Goal: Task Accomplishment & Management: Manage account settings

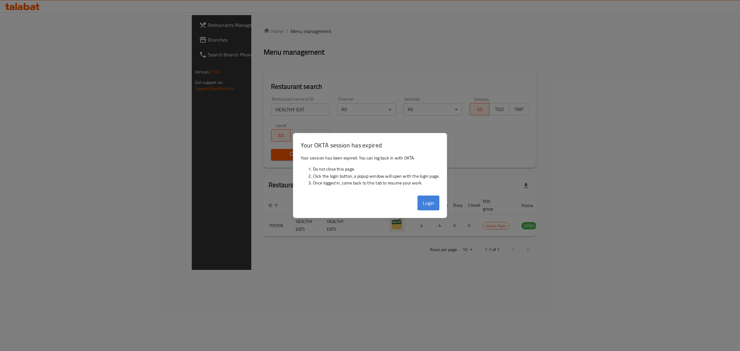
click at [434, 201] on button "Login" at bounding box center [428, 202] width 22 height 15
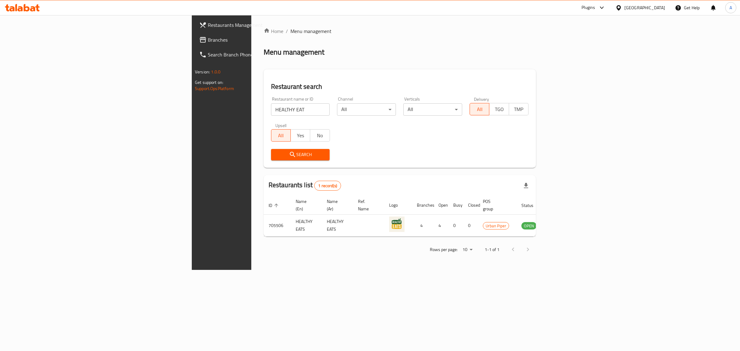
click at [660, 8] on div "[GEOGRAPHIC_DATA]" at bounding box center [644, 7] width 41 height 7
click at [614, 64] on div "[GEOGRAPHIC_DATA]" at bounding box center [618, 63] width 92 height 14
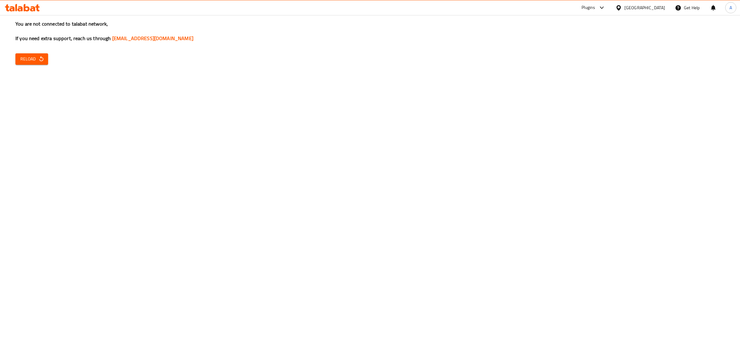
click at [39, 65] on div "You are not connected to talabat network, If you need extra support, reach us t…" at bounding box center [370, 175] width 740 height 351
click at [38, 65] on div "You are not connected to talabat network, If you need extra support, reach us t…" at bounding box center [370, 175] width 740 height 351
click at [38, 63] on button "Reload" at bounding box center [31, 58] width 33 height 11
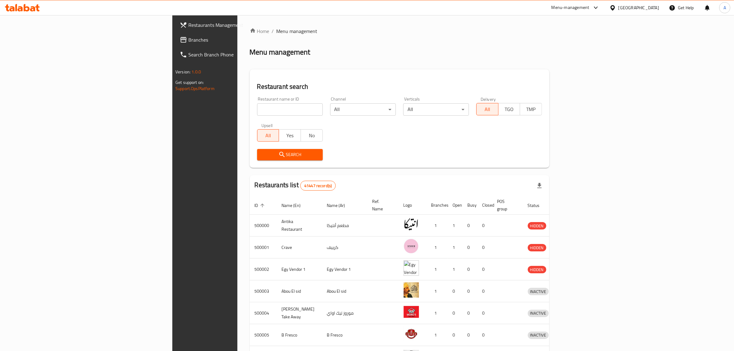
click at [257, 110] on input "search" at bounding box center [290, 109] width 66 height 12
paste input "707055"
type input "707055"
click button "Search" at bounding box center [290, 154] width 66 height 11
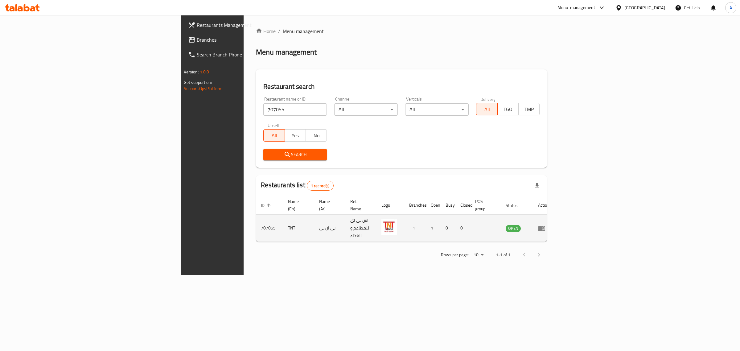
click at [283, 216] on td "TNT" at bounding box center [298, 227] width 31 height 27
copy td "TNT"
click at [660, 10] on div "[GEOGRAPHIC_DATA]" at bounding box center [644, 7] width 41 height 7
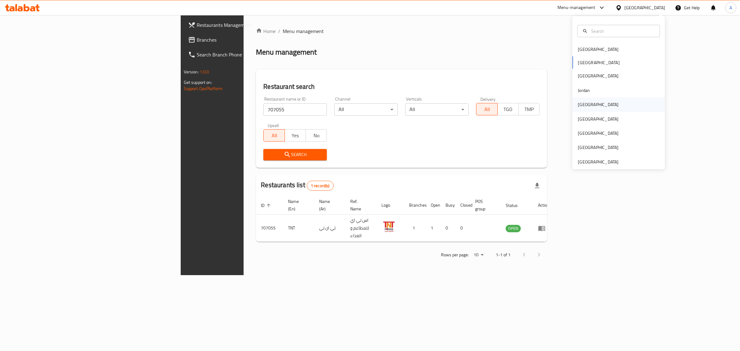
click at [591, 106] on div "Kuwait" at bounding box center [618, 104] width 92 height 14
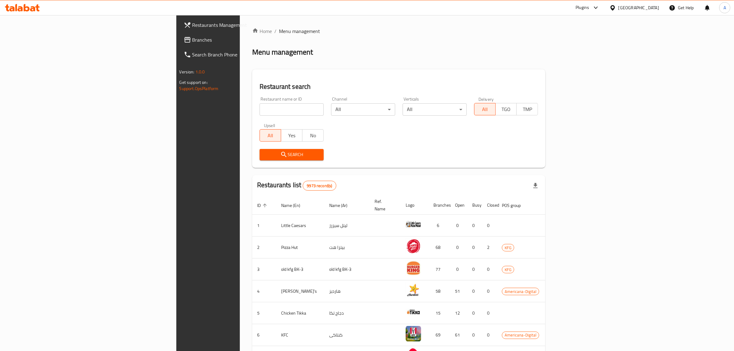
click at [259, 110] on input "search" at bounding box center [291, 109] width 64 height 12
click at [259, 113] on input "search" at bounding box center [291, 109] width 64 height 12
paste input "Al Qassar"
type input "Al Qassar"
click button "Search" at bounding box center [291, 154] width 64 height 11
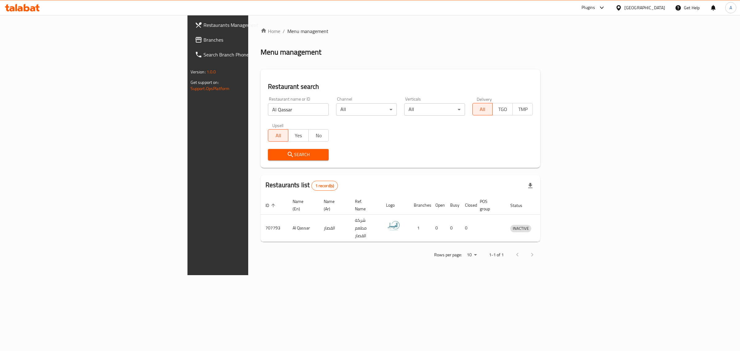
click at [657, 5] on div "Kuwait" at bounding box center [644, 7] width 41 height 7
click at [594, 96] on div "Jordan" at bounding box center [618, 92] width 92 height 14
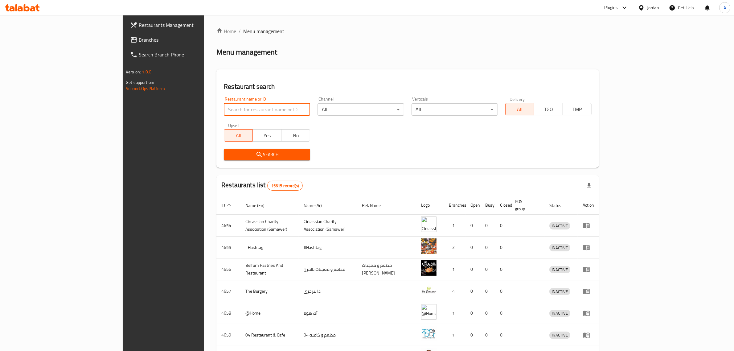
click at [256, 105] on input "search" at bounding box center [267, 109] width 86 height 12
drag, startPoint x: 256, startPoint y: 105, endPoint x: 138, endPoint y: 96, distance: 118.6
click at [220, 96] on div "Restaurant name or ID v Restaurant name or ID" at bounding box center [267, 106] width 94 height 26
paste input "Bread & Salt"
type input "Bread & Salt"
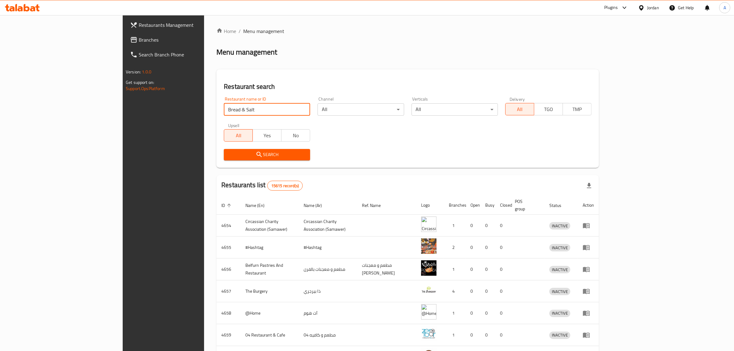
click button "Search" at bounding box center [267, 154] width 86 height 11
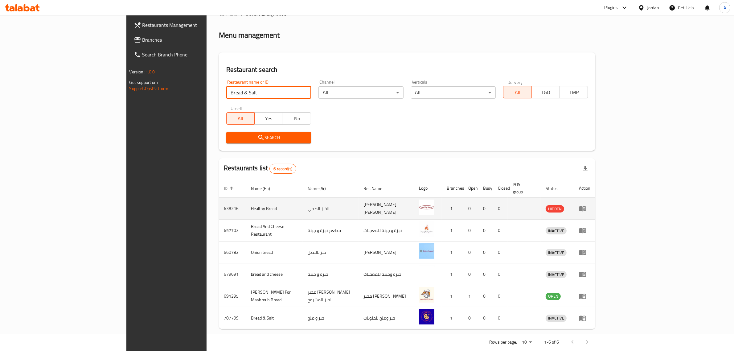
scroll to position [21, 0]
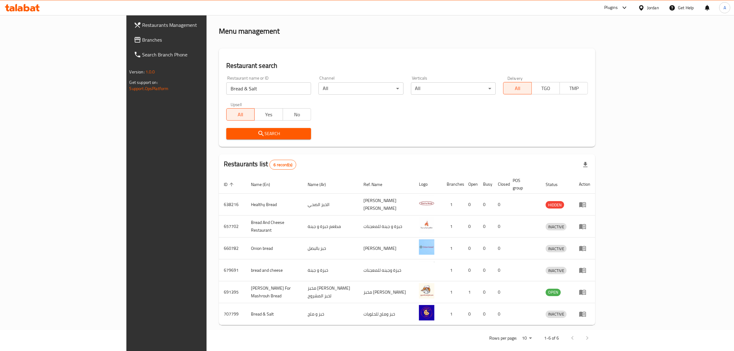
click at [646, 10] on div at bounding box center [642, 7] width 9 height 7
click at [604, 69] on div "[GEOGRAPHIC_DATA]" at bounding box center [612, 64] width 92 height 14
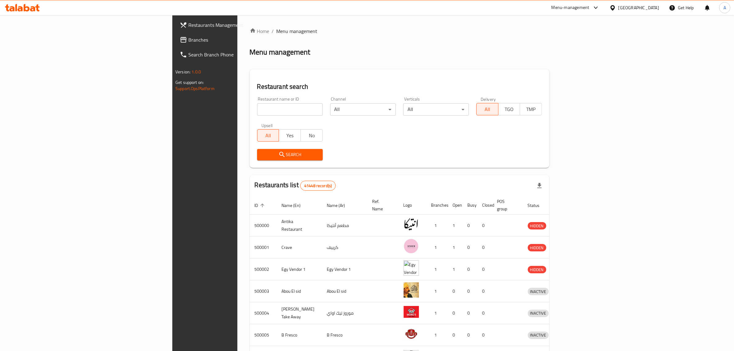
click at [257, 112] on input "search" at bounding box center [290, 109] width 66 height 12
paste input "اكلنى"
type input "اكلنى"
click button "Search" at bounding box center [290, 154] width 66 height 11
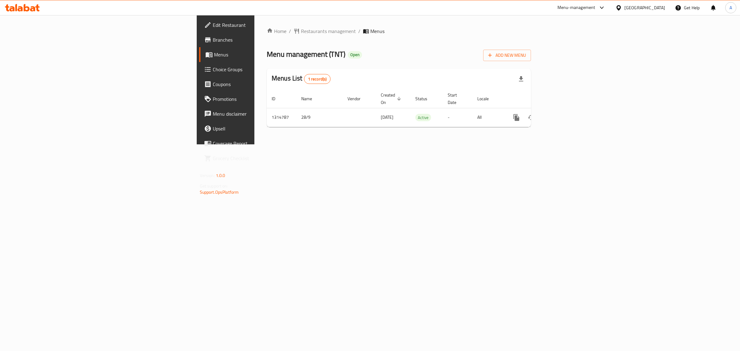
click at [379, 60] on div "Menu management ( TNT ) Open Add New Menu" at bounding box center [399, 54] width 264 height 14
click at [213, 21] on span "Edit Restaurant" at bounding box center [264, 24] width 103 height 7
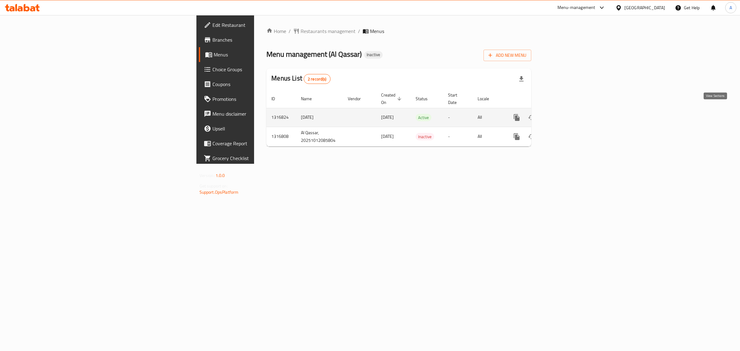
click at [565, 114] on icon "enhanced table" at bounding box center [560, 117] width 7 height 7
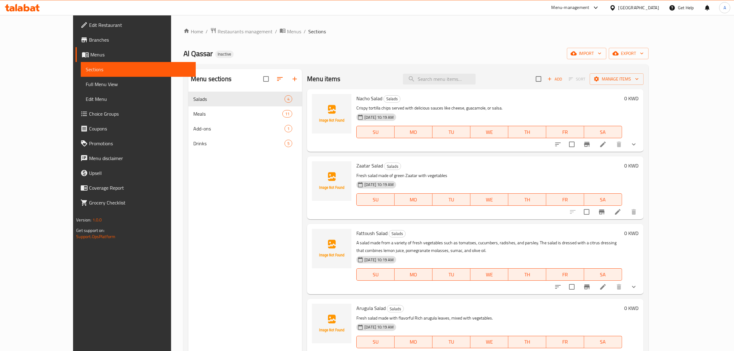
drag, startPoint x: 307, startPoint y: 37, endPoint x: 234, endPoint y: 3, distance: 80.2
click at [304, 37] on div "Home / Restaurants management / Menus / Sections Al Qassar Inactive import expo…" at bounding box center [415, 225] width 465 height 397
drag, startPoint x: 291, startPoint y: 41, endPoint x: 245, endPoint y: 10, distance: 55.1
click at [291, 41] on div "Home / Restaurants management / Menus / Sections Al Qassar Inactive import expo…" at bounding box center [415, 225] width 465 height 397
click at [601, 53] on span "import" at bounding box center [587, 54] width 30 height 8
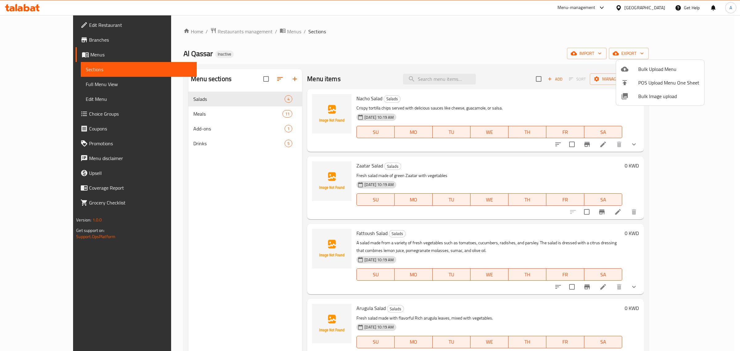
click at [654, 96] on span "Bulk Image upload" at bounding box center [668, 95] width 61 height 7
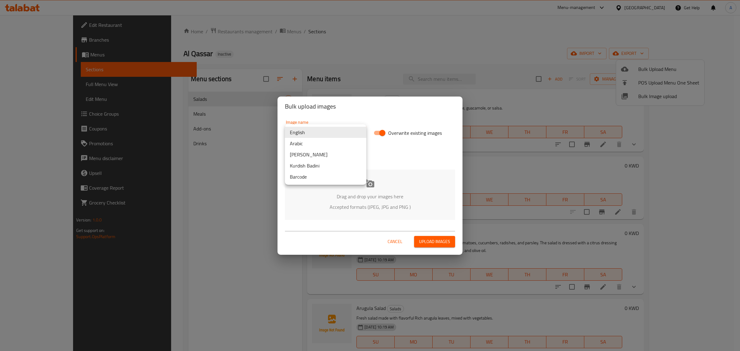
click at [330, 130] on body "​ Menu-management Kuwait Get Help A Edit Restaurant Branches Menus Sections Ful…" at bounding box center [370, 183] width 740 height 336
click at [317, 139] on li "Arabic" at bounding box center [325, 143] width 81 height 11
click at [370, 184] on icon at bounding box center [369, 183] width 9 height 8
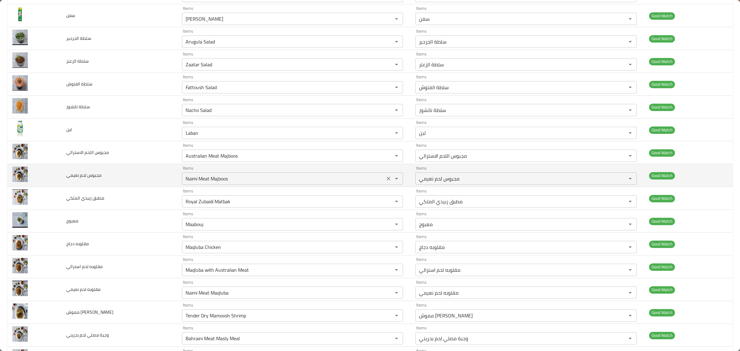
scroll to position [259, 0]
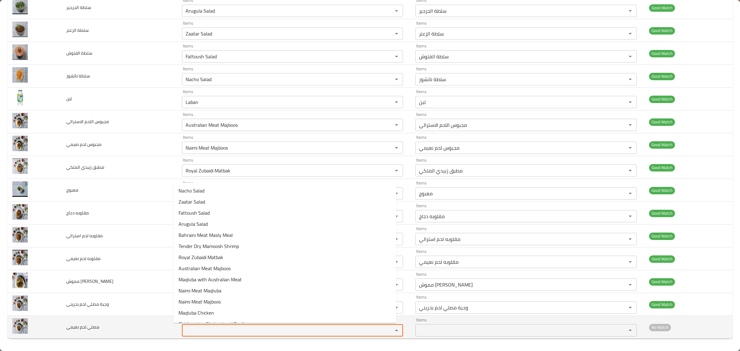
click at [189, 332] on نعيمي "Items" at bounding box center [283, 330] width 199 height 9
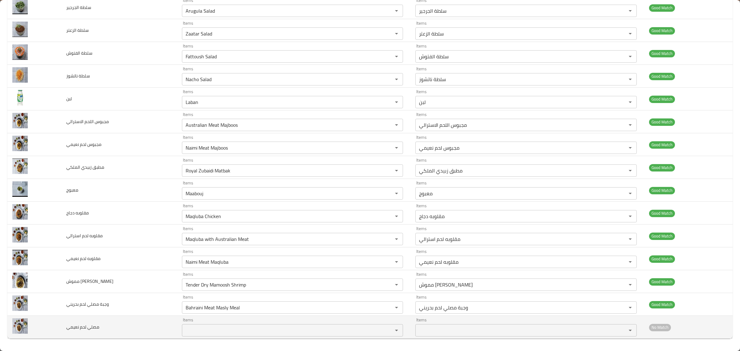
click at [137, 319] on td "مصلي لحم نعيمي" at bounding box center [119, 327] width 116 height 23
click at [279, 336] on div "Items" at bounding box center [292, 330] width 221 height 12
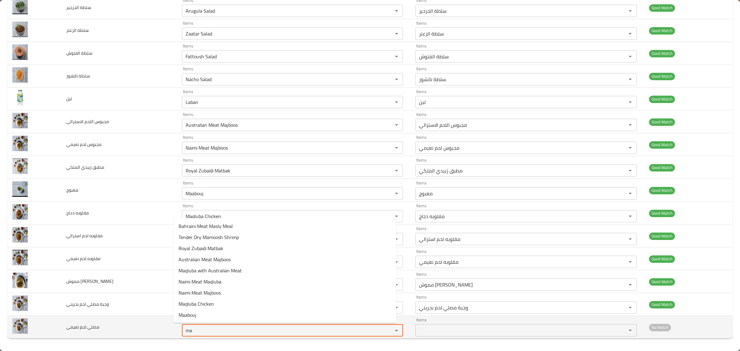
type نعيمي "m"
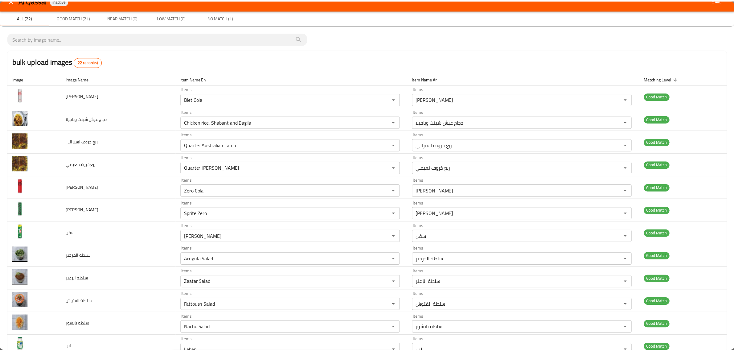
scroll to position [0, 0]
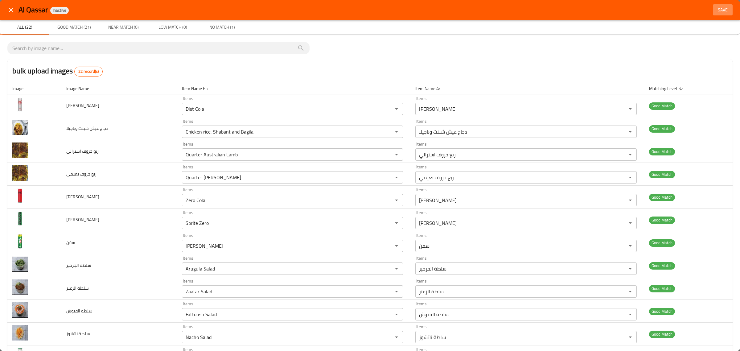
click at [720, 8] on span "Save" at bounding box center [722, 10] width 15 height 8
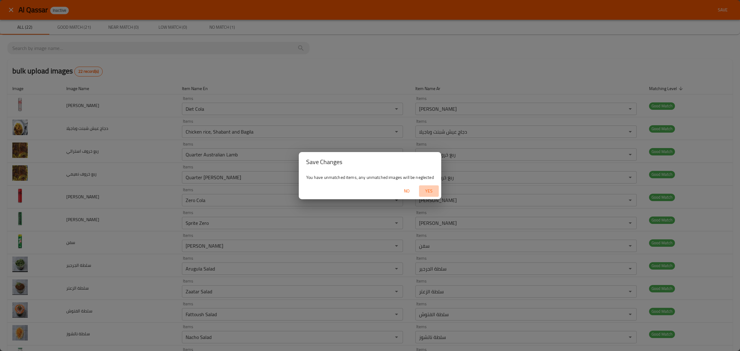
click at [427, 194] on span "Yes" at bounding box center [428, 191] width 15 height 8
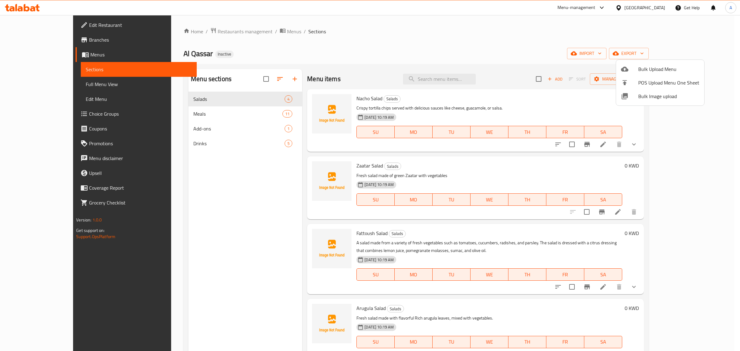
click at [212, 114] on div at bounding box center [370, 175] width 740 height 351
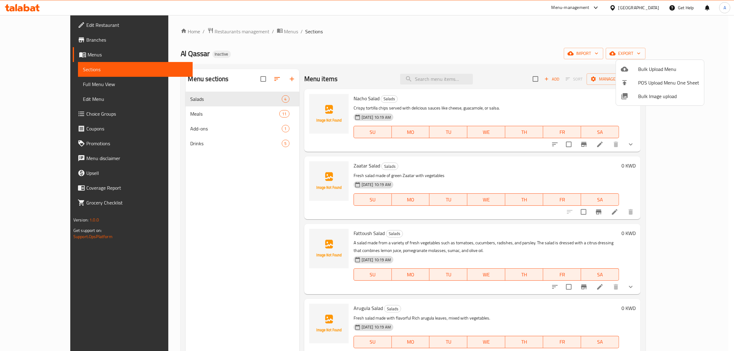
click at [212, 114] on span "Meals" at bounding box center [234, 113] width 89 height 7
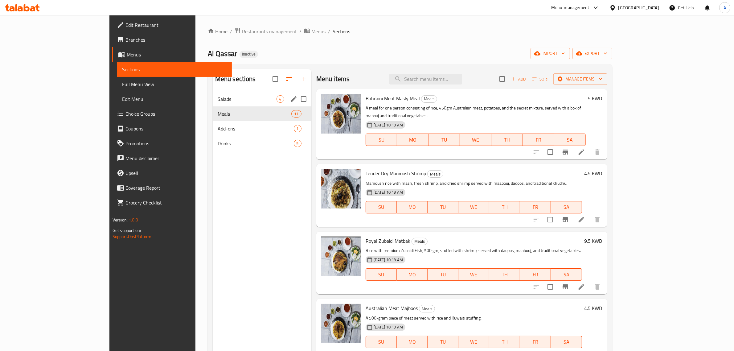
click at [218, 100] on span "Salads" at bounding box center [247, 98] width 59 height 7
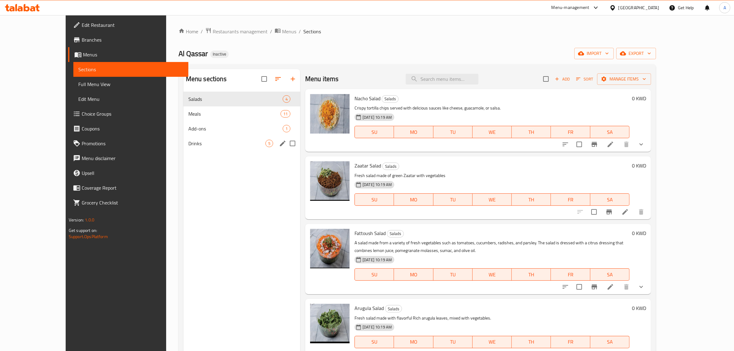
click at [183, 137] on div "Drinks 5" at bounding box center [241, 143] width 117 height 15
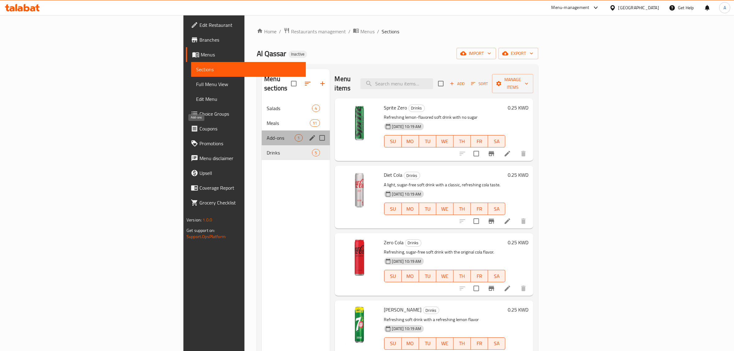
click at [267, 134] on span "Add-ons" at bounding box center [281, 137] width 28 height 7
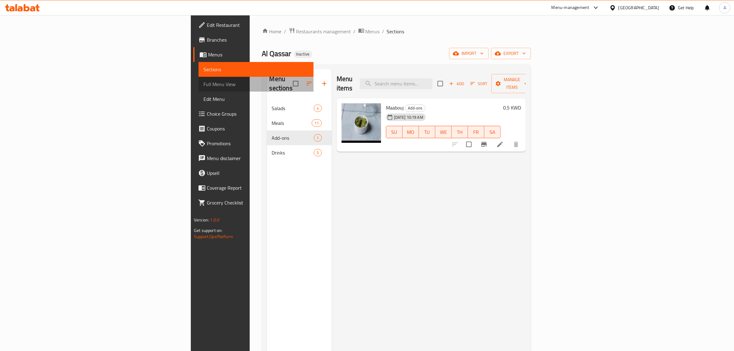
click at [203, 82] on span "Full Menu View" at bounding box center [255, 83] width 105 height 7
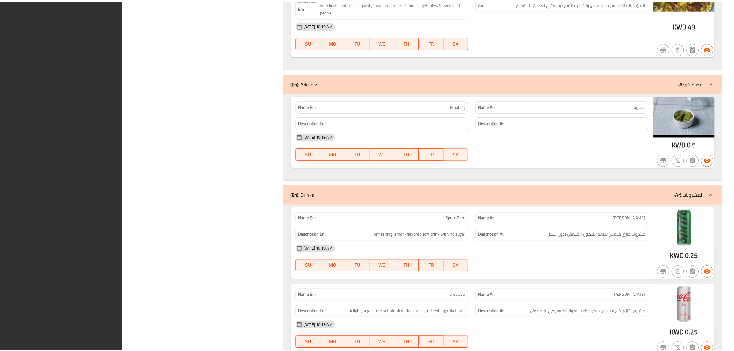
scroll to position [1708, 0]
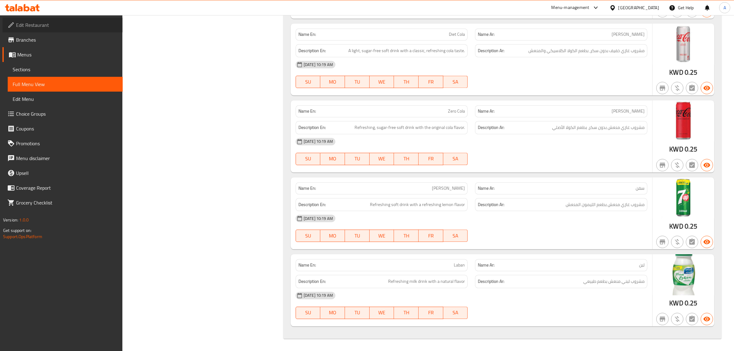
click at [46, 24] on span "Edit Restaurant" at bounding box center [67, 24] width 102 height 7
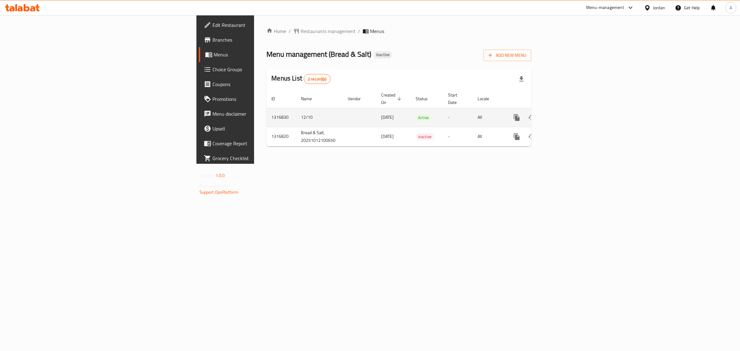
click at [568, 116] on link "enhanced table" at bounding box center [560, 117] width 15 height 15
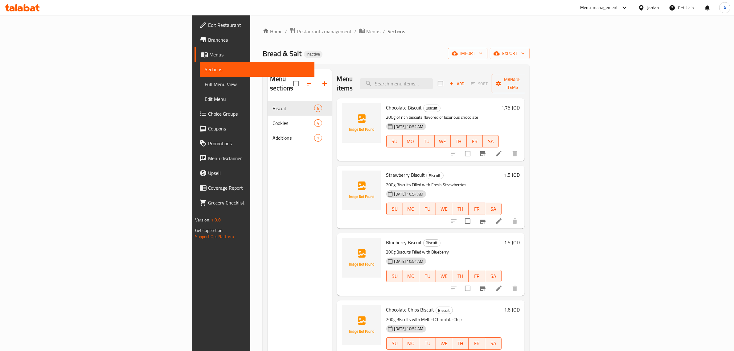
click at [483, 54] on icon "button" at bounding box center [480, 53] width 6 height 6
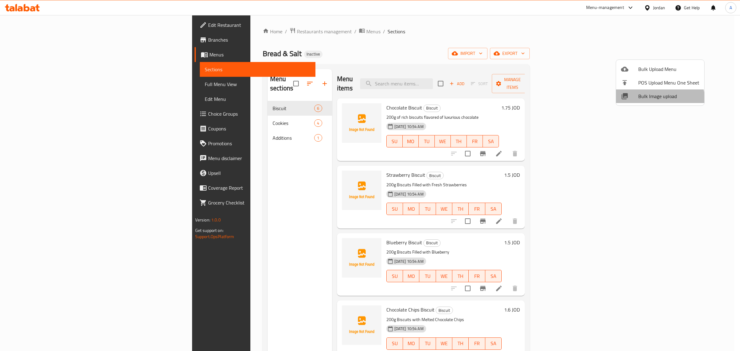
click at [646, 103] on li "Bulk Image upload" at bounding box center [660, 96] width 88 height 14
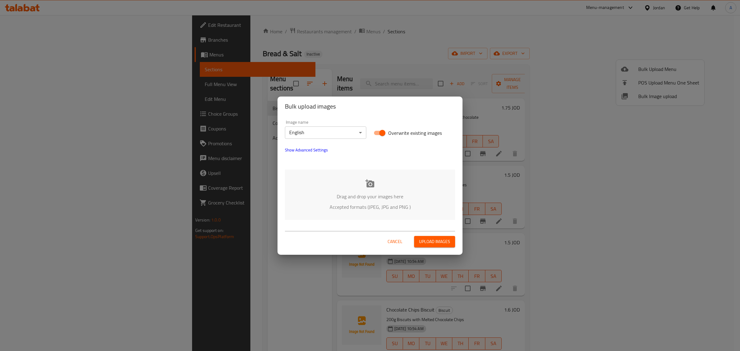
click at [345, 132] on body "​ Menu-management Jordan Get Help A Edit Restaurant Branches Menus Sections Ful…" at bounding box center [370, 183] width 740 height 336
click at [314, 145] on li "Arabic" at bounding box center [325, 143] width 81 height 11
click at [357, 184] on div "Drag and drop your images here Accepted formats (JPEG, JPG and PNG )" at bounding box center [370, 194] width 170 height 50
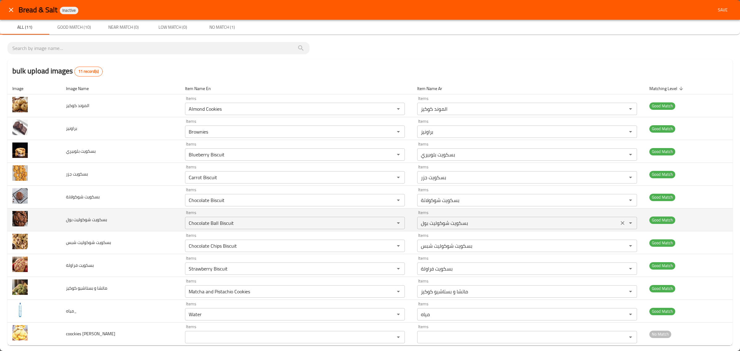
scroll to position [8, 0]
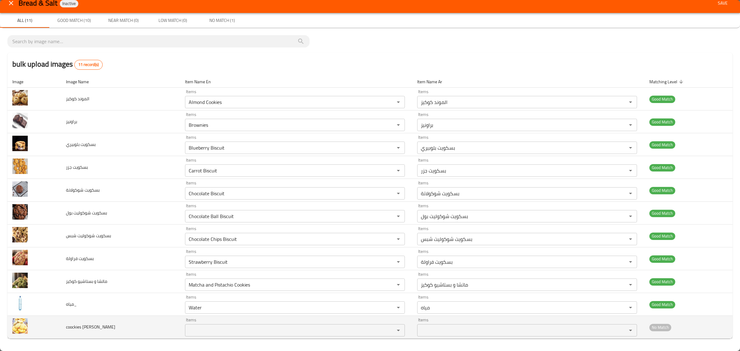
click at [330, 335] on div "Items" at bounding box center [295, 330] width 220 height 12
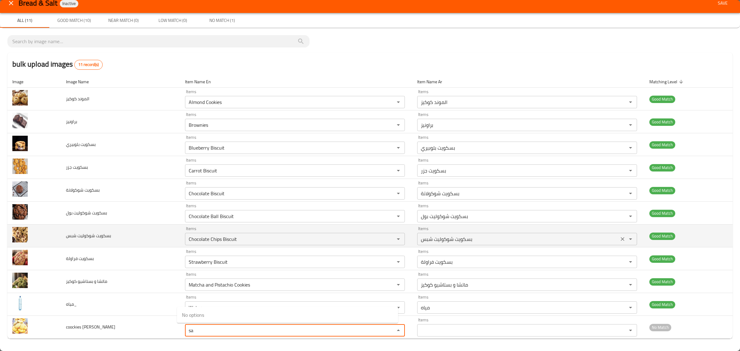
type Sada "s"
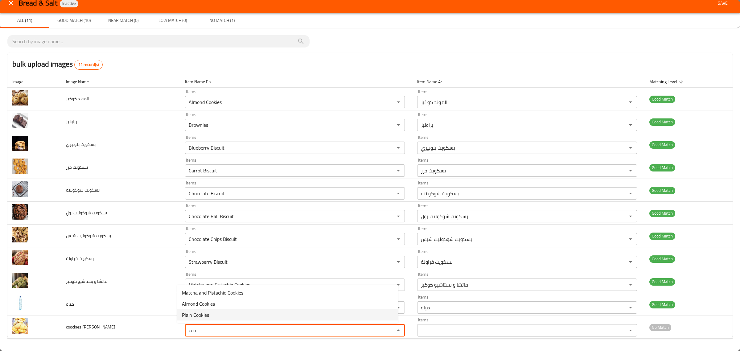
click at [189, 313] on span "Plain Cookies" at bounding box center [195, 314] width 27 height 7
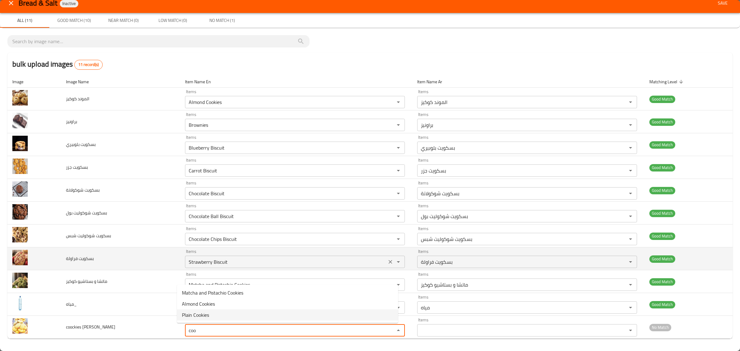
type Sada "Plain Cookies"
type Sada-ar "كوكيز ساده"
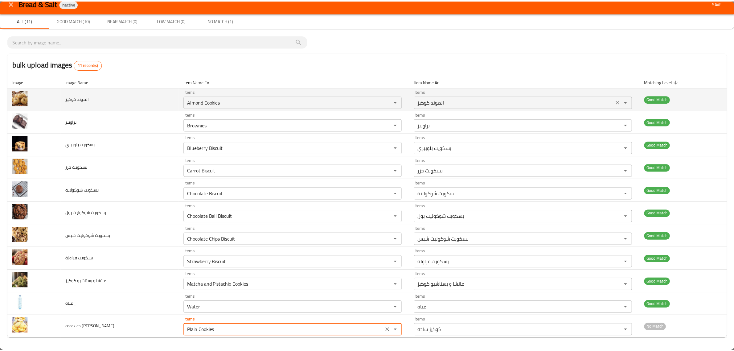
scroll to position [0, 0]
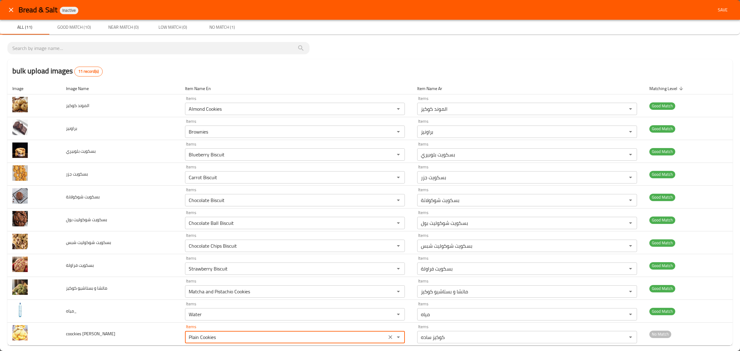
type Sada "Plain Cookies"
click at [714, 5] on button "Save" at bounding box center [722, 9] width 20 height 11
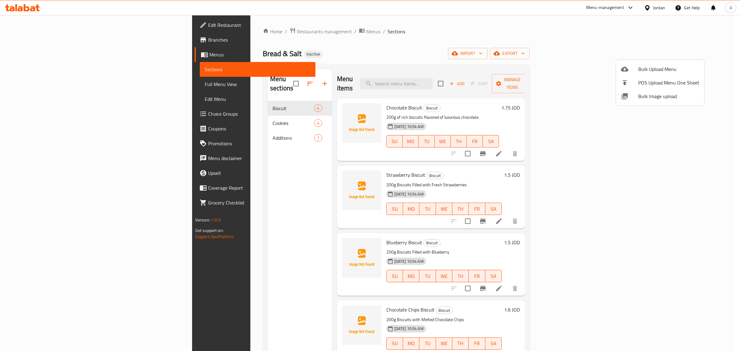
click at [661, 95] on span "Bulk Image upload" at bounding box center [668, 95] width 61 height 7
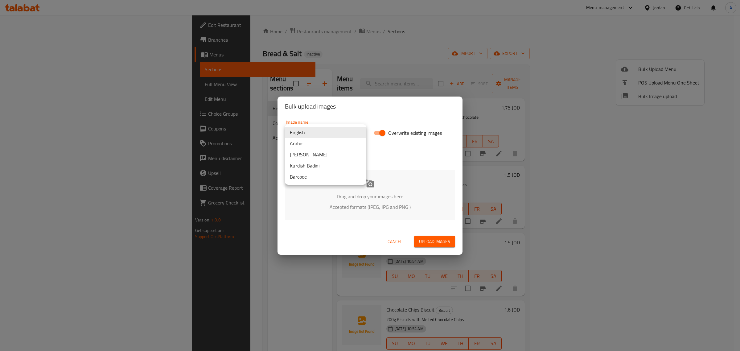
click at [339, 131] on body "​ Menu-management Jordan Get Help A Edit Restaurant Branches Menus Sections Ful…" at bounding box center [370, 183] width 740 height 336
click at [334, 143] on li "Arabic" at bounding box center [325, 143] width 81 height 11
click at [372, 181] on icon at bounding box center [369, 183] width 9 height 9
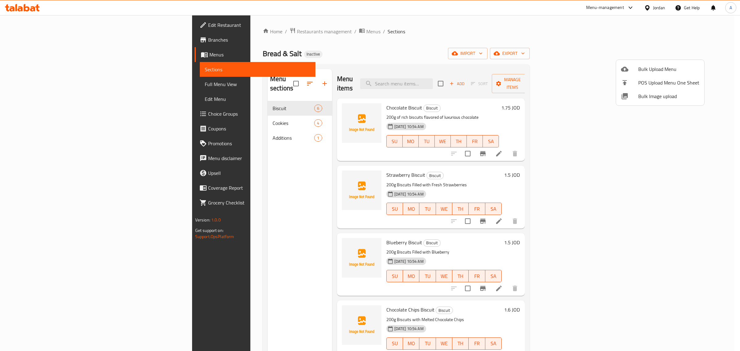
click at [184, 116] on div at bounding box center [370, 175] width 740 height 351
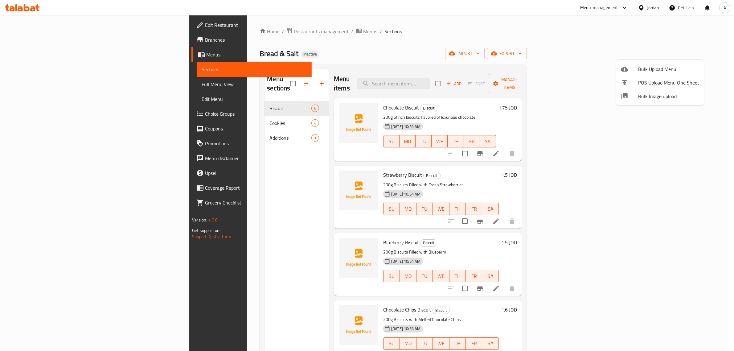
click at [269, 119] on span "Cookies" at bounding box center [290, 122] width 42 height 7
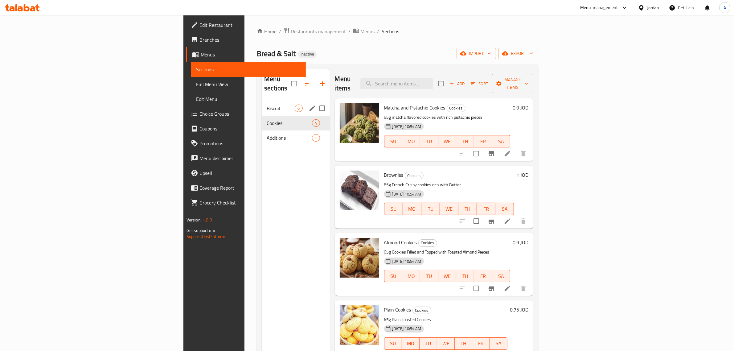
click at [262, 101] on div "Biscuit 6" at bounding box center [296, 108] width 68 height 15
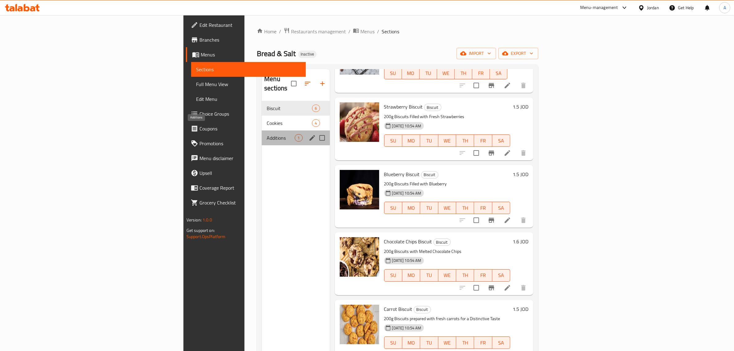
click at [267, 134] on span "Additions" at bounding box center [281, 137] width 28 height 7
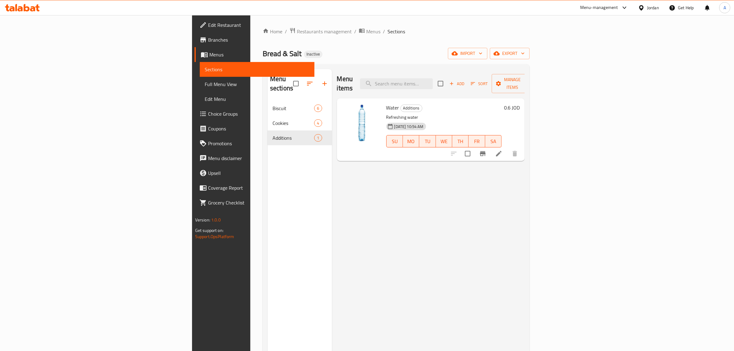
drag, startPoint x: 22, startPoint y: 87, endPoint x: 80, endPoint y: 8, distance: 97.6
click at [205, 87] on span "Full Menu View" at bounding box center [257, 83] width 105 height 7
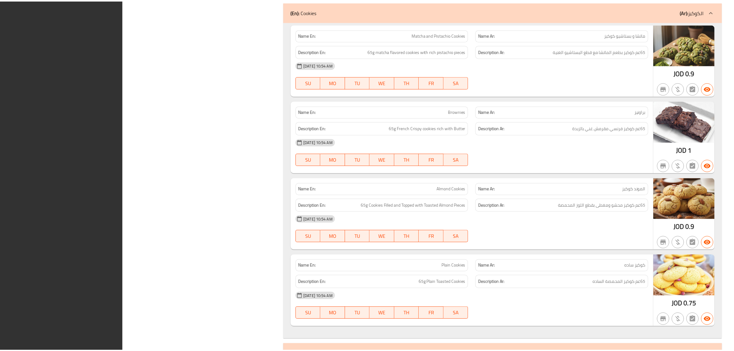
scroll to position [692, 0]
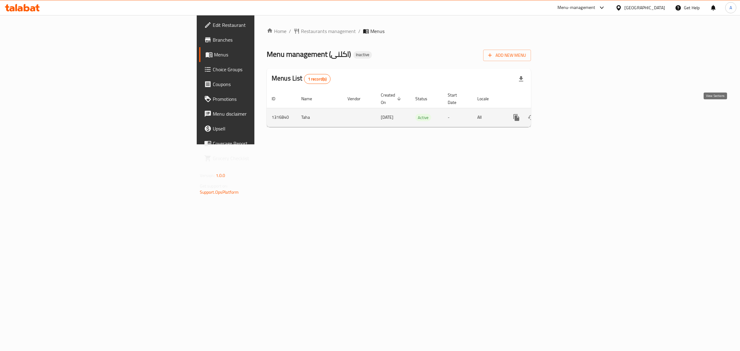
click at [564, 114] on icon "enhanced table" at bounding box center [560, 117] width 7 height 7
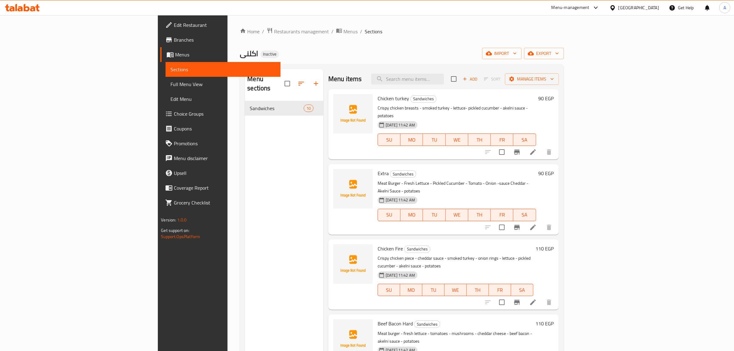
click at [370, 55] on div "اكلنى Inactive import export" at bounding box center [402, 53] width 324 height 11
